Goal: Information Seeking & Learning: Check status

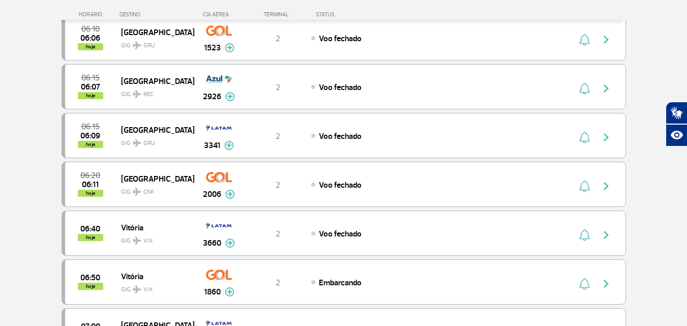
scroll to position [102, 0]
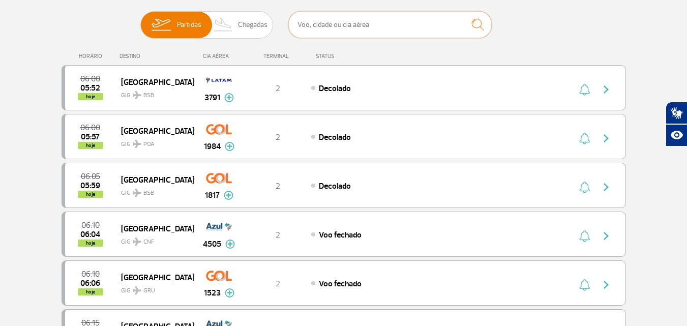
click at [317, 32] on input "text" at bounding box center [389, 24] width 203 height 27
type input "BOG"
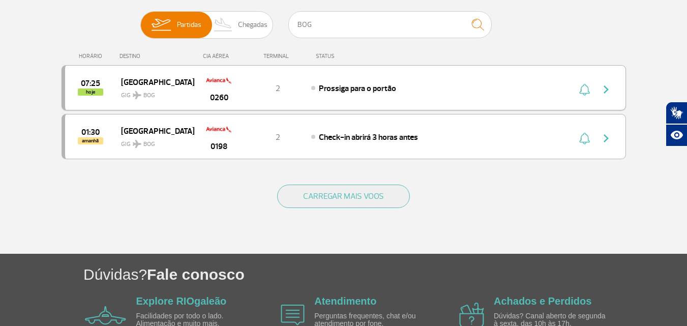
click at [430, 85] on div "Prossiga para o portão" at bounding box center [423, 87] width 224 height 11
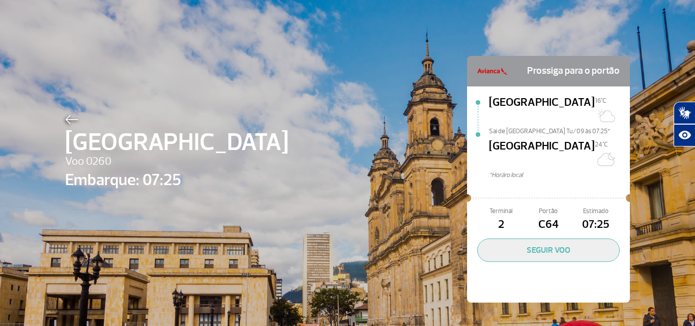
click at [76, 118] on div at bounding box center [176, 118] width 223 height 12
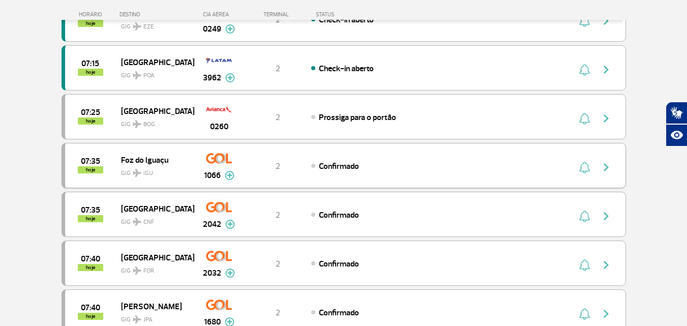
scroll to position [814, 0]
